Goal: Transaction & Acquisition: Book appointment/travel/reservation

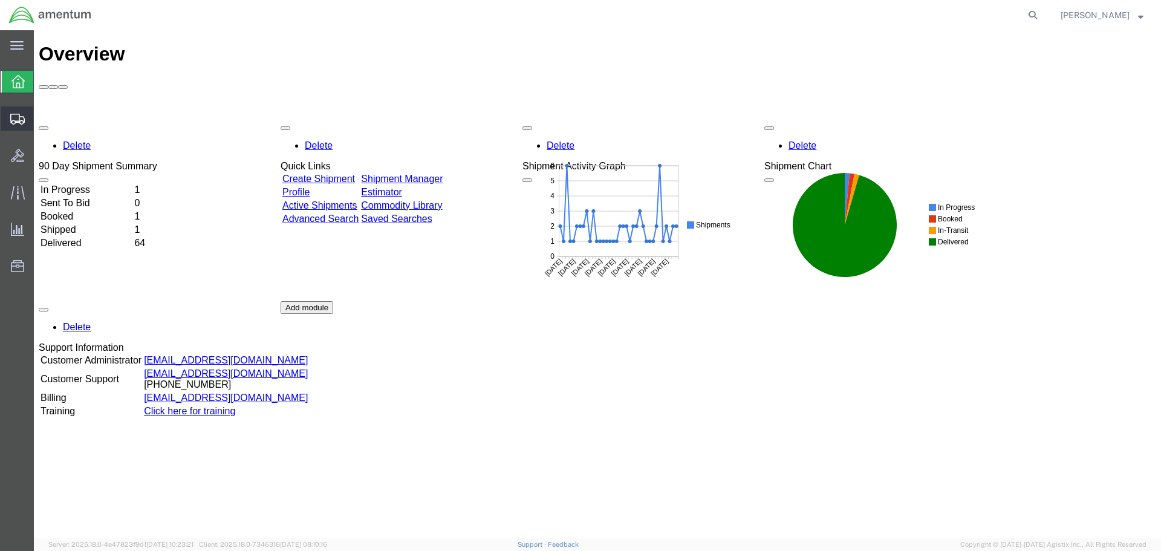
click at [0, 0] on span "Shipment Manager" at bounding box center [0, 0] width 0 height 0
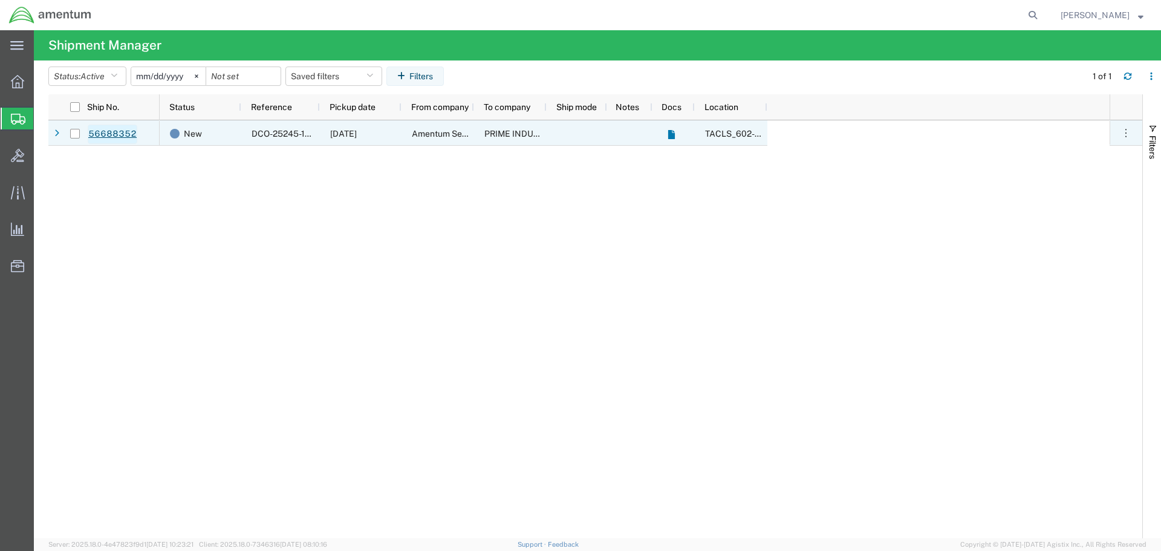
click at [102, 134] on link "56688352" at bounding box center [113, 134] width 50 height 19
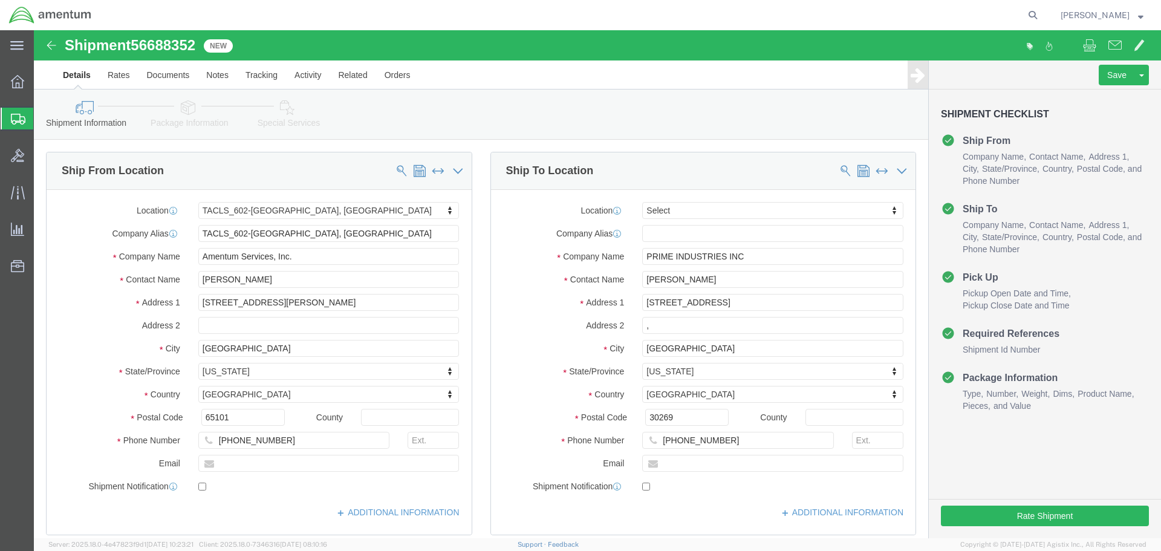
select select "42707"
select select
click button "Rate Shipment"
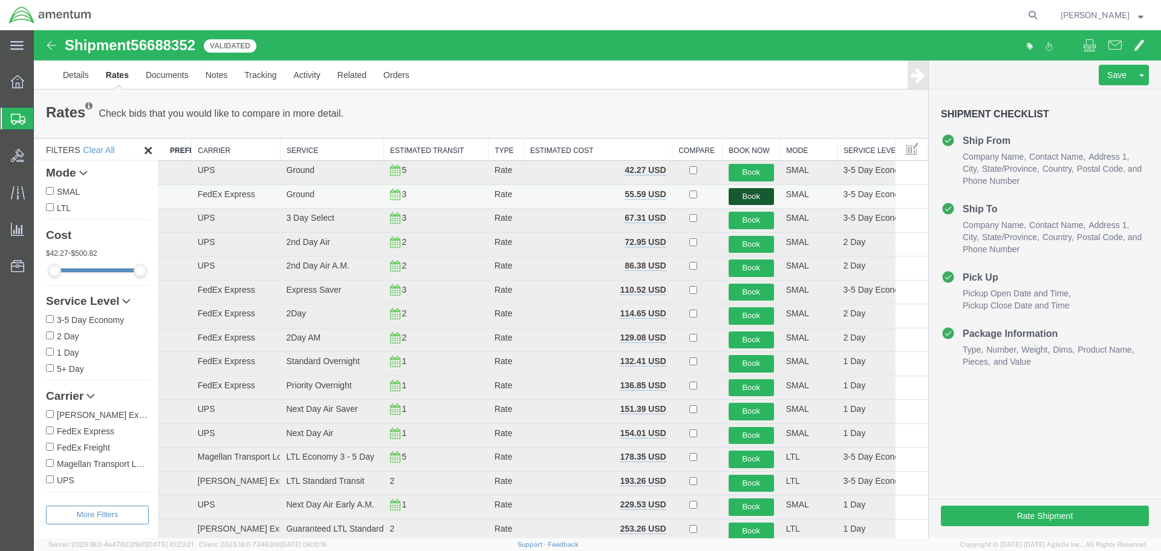
click at [753, 198] on button "Book" at bounding box center [750, 197] width 45 height 18
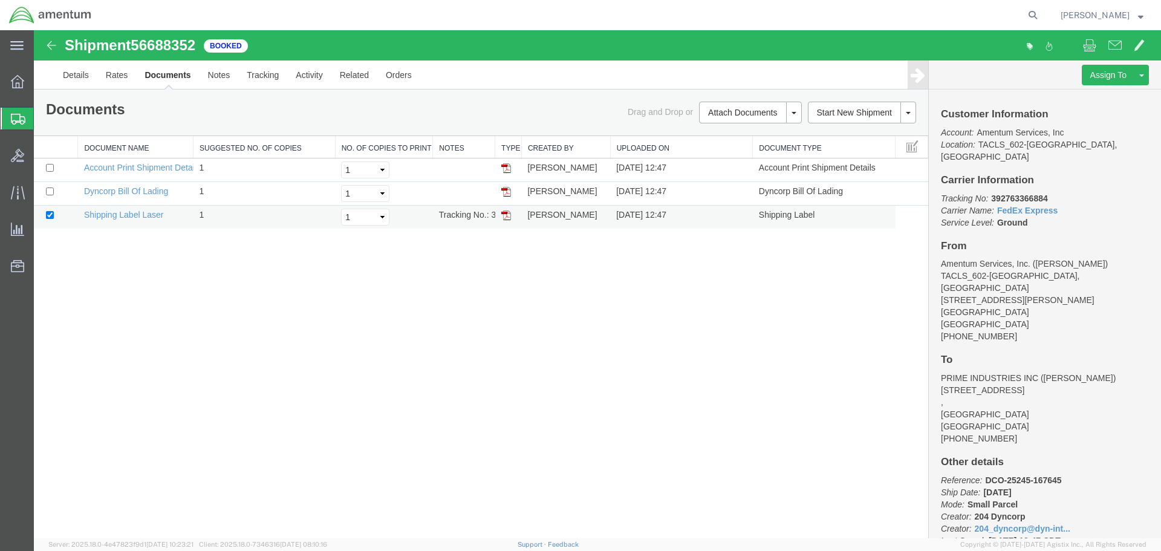
click at [553, 212] on td "[PERSON_NAME]" at bounding box center [565, 218] width 89 height 24
drag, startPoint x: 504, startPoint y: 218, endPoint x: 459, endPoint y: 161, distance: 72.7
click at [504, 218] on img at bounding box center [506, 215] width 10 height 10
